Goal: Check status

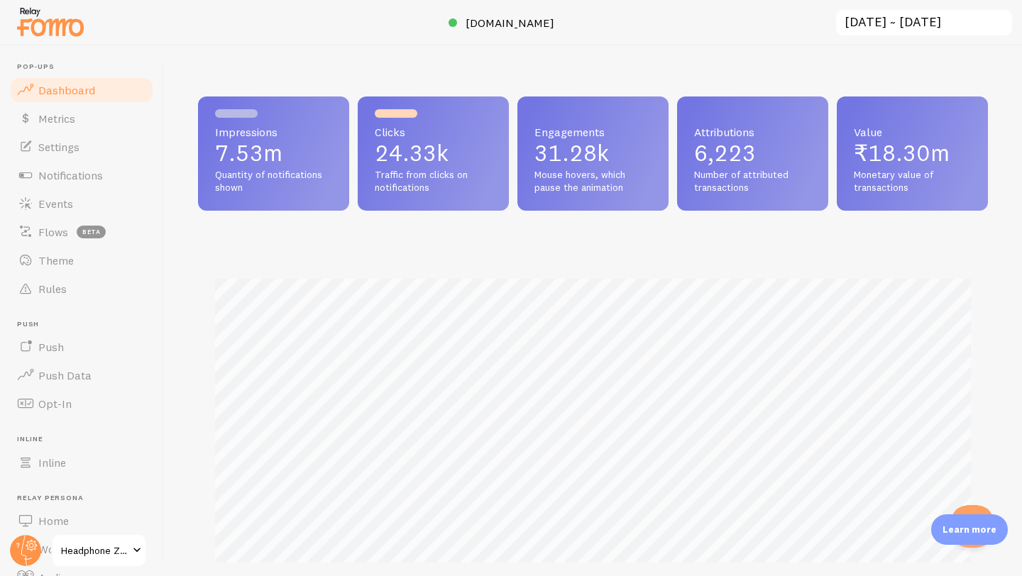
click at [900, 26] on input "[DATE] ~ [DATE]" at bounding box center [923, 23] width 179 height 29
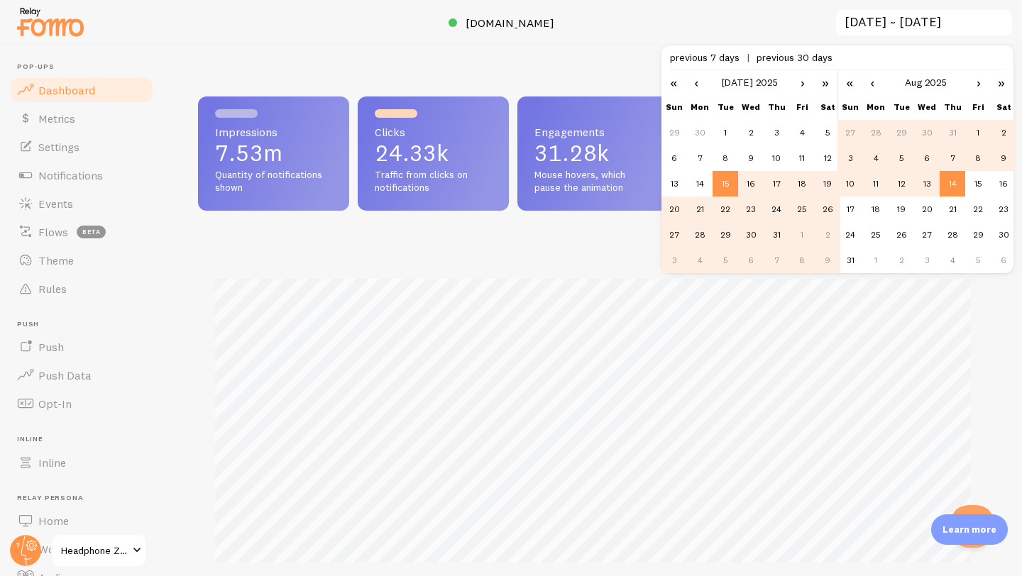
click at [700, 85] on link "‹" at bounding box center [695, 82] width 21 height 24
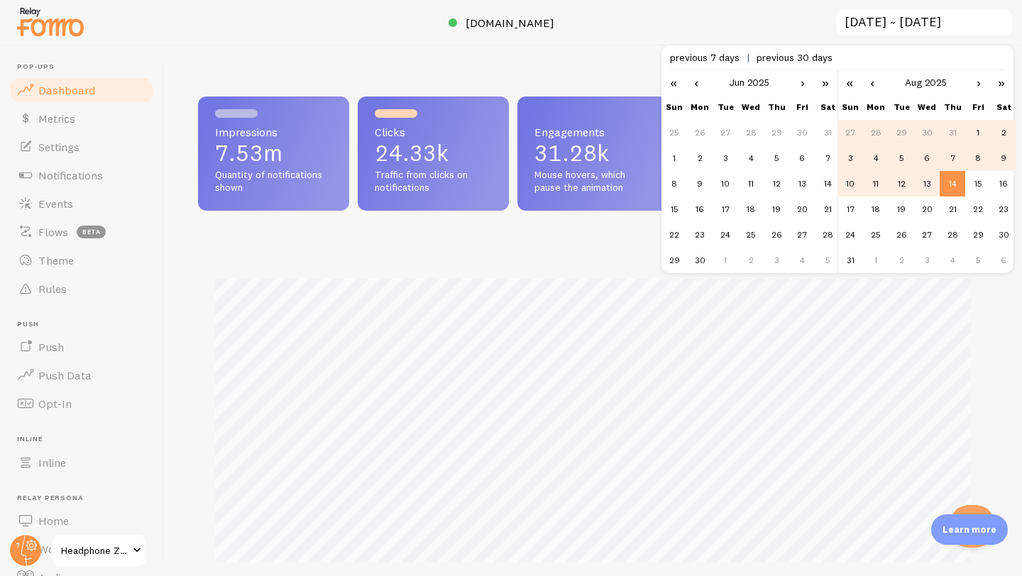
click at [700, 85] on link "‹" at bounding box center [695, 82] width 21 height 24
click at [693, 87] on link "‹" at bounding box center [695, 82] width 21 height 24
click at [803, 84] on link "›" at bounding box center [802, 82] width 21 height 24
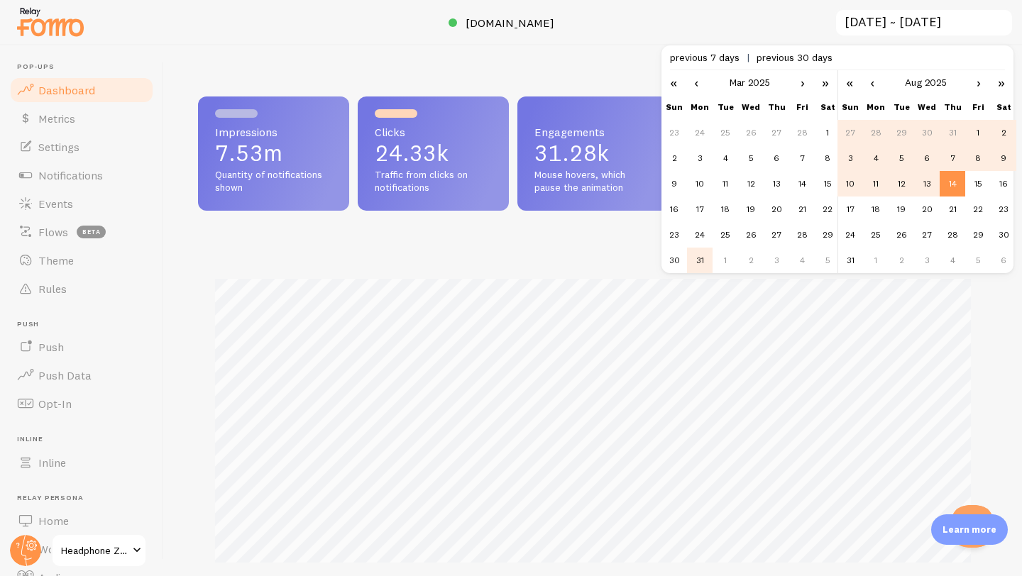
click at [697, 253] on td "31" at bounding box center [700, 261] width 26 height 26
click at [927, 158] on td "6" at bounding box center [927, 158] width 26 height 26
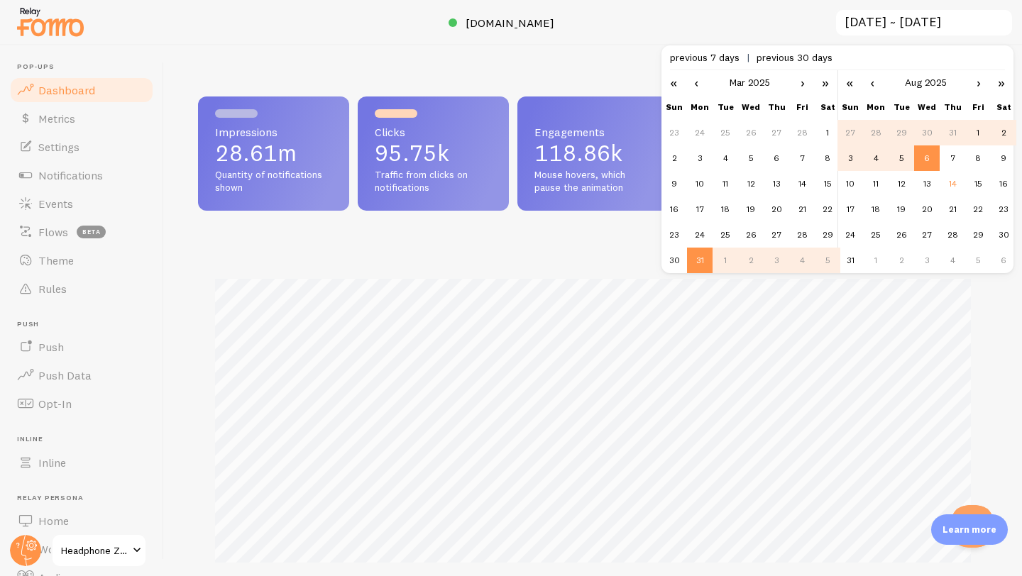
click at [876, 82] on link "‹" at bounding box center [871, 82] width 21 height 24
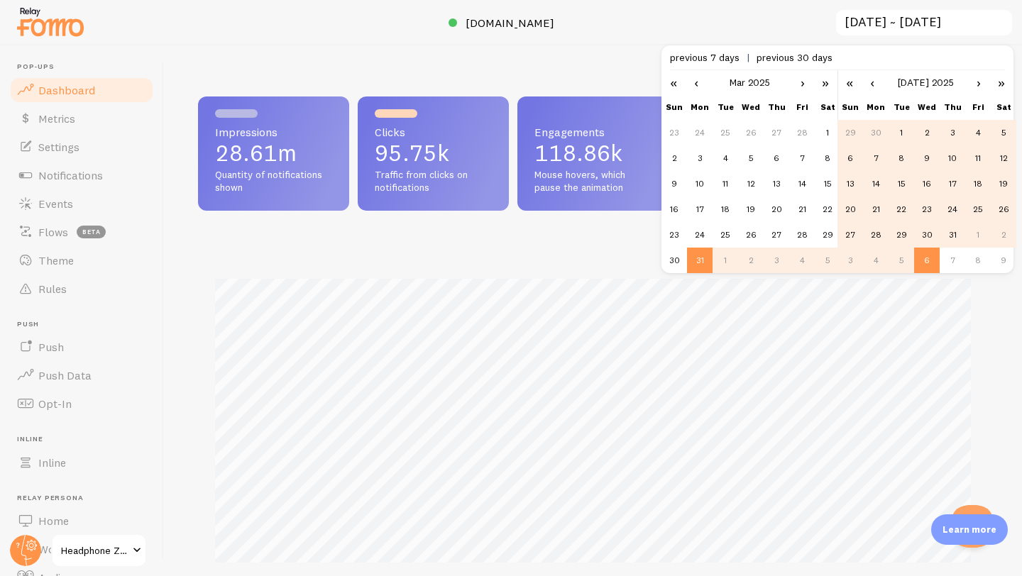
click at [876, 82] on link "‹" at bounding box center [871, 82] width 21 height 24
click at [855, 158] on td "6" at bounding box center [850, 158] width 26 height 26
type input "[DATE] ~ [DATE]"
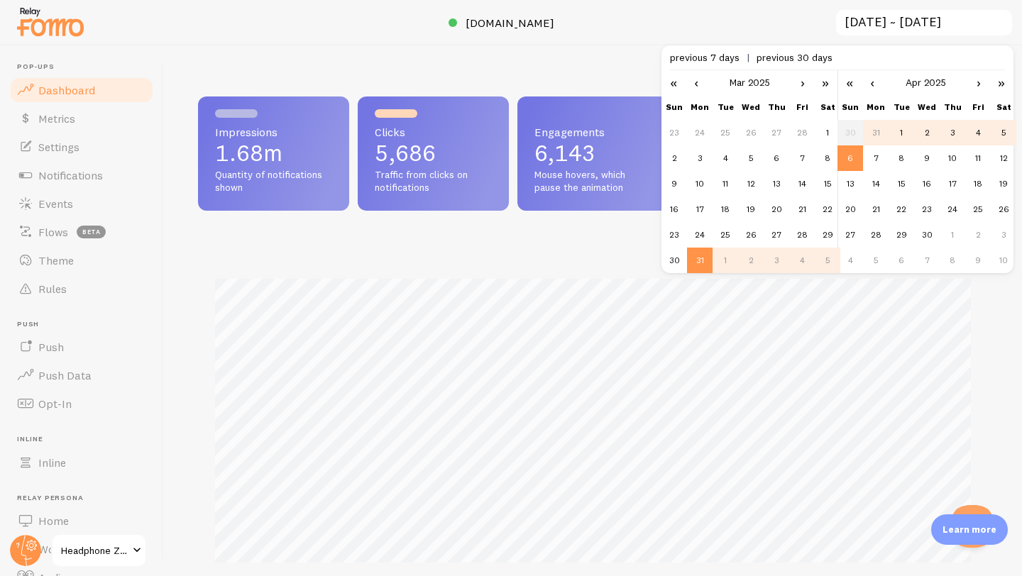
click at [602, 268] on div "Impressions Clicks" at bounding box center [593, 431] width 790 height 373
